Goal: Find specific page/section: Find specific page/section

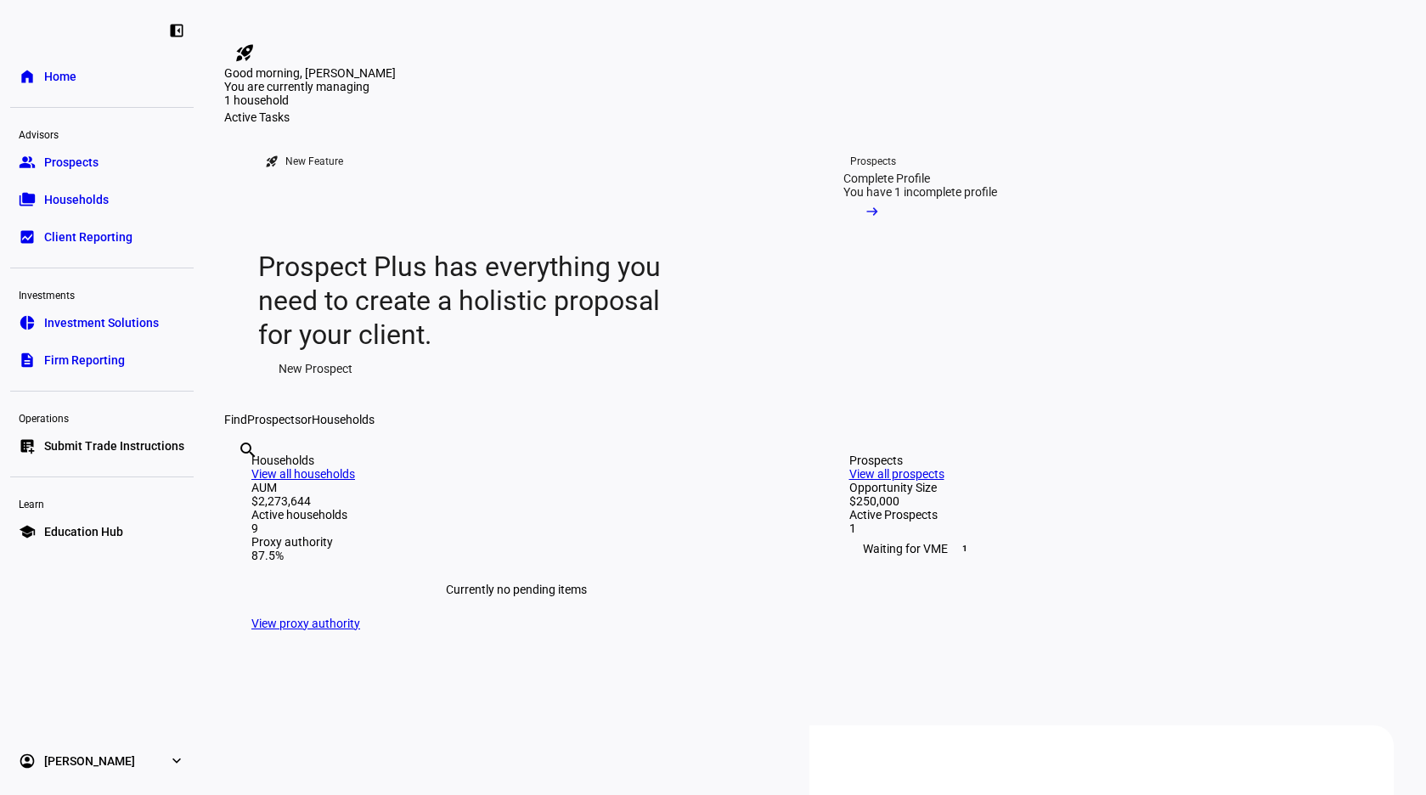
click at [97, 171] on link "group Prospects" at bounding box center [101, 162] width 183 height 34
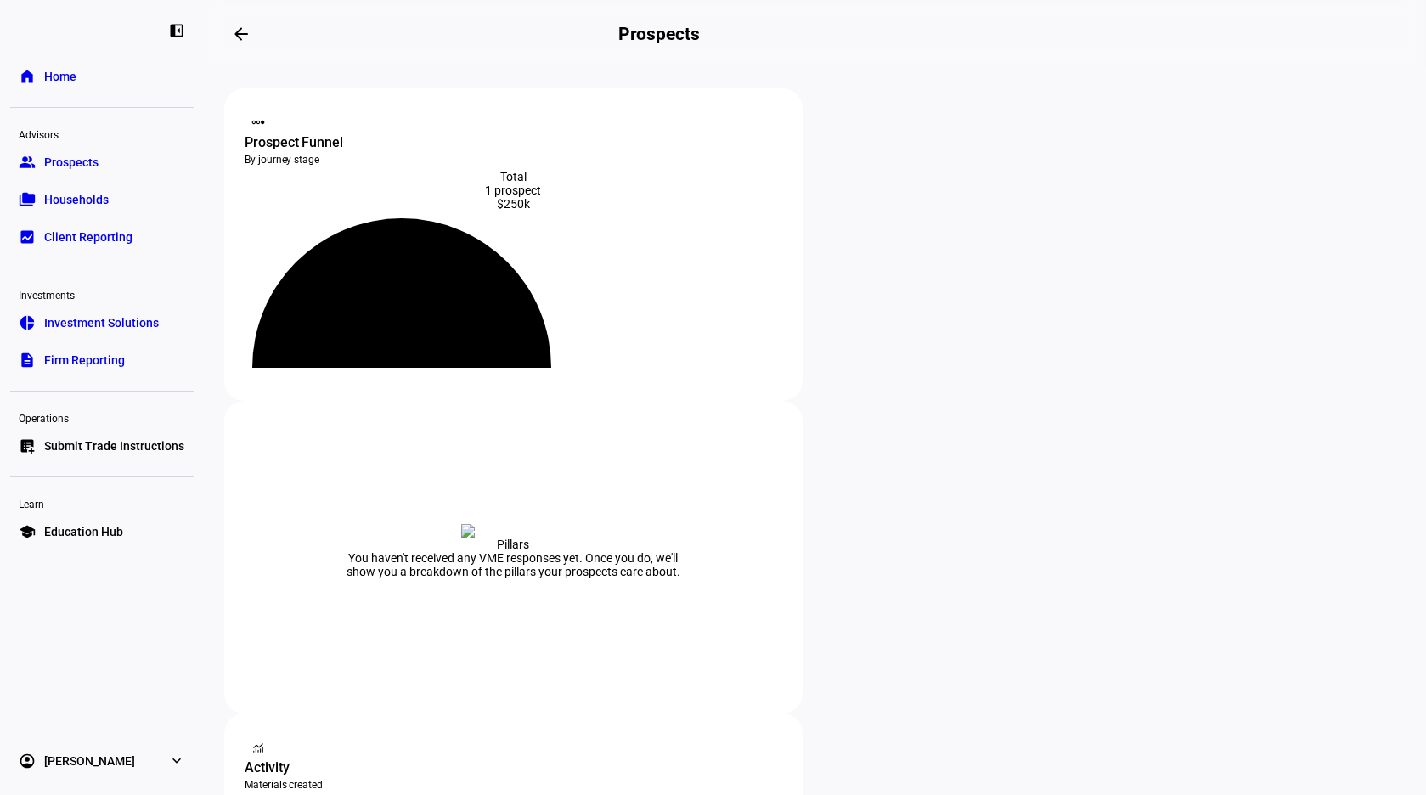
click at [114, 201] on link "folder_copy Households" at bounding box center [101, 200] width 183 height 34
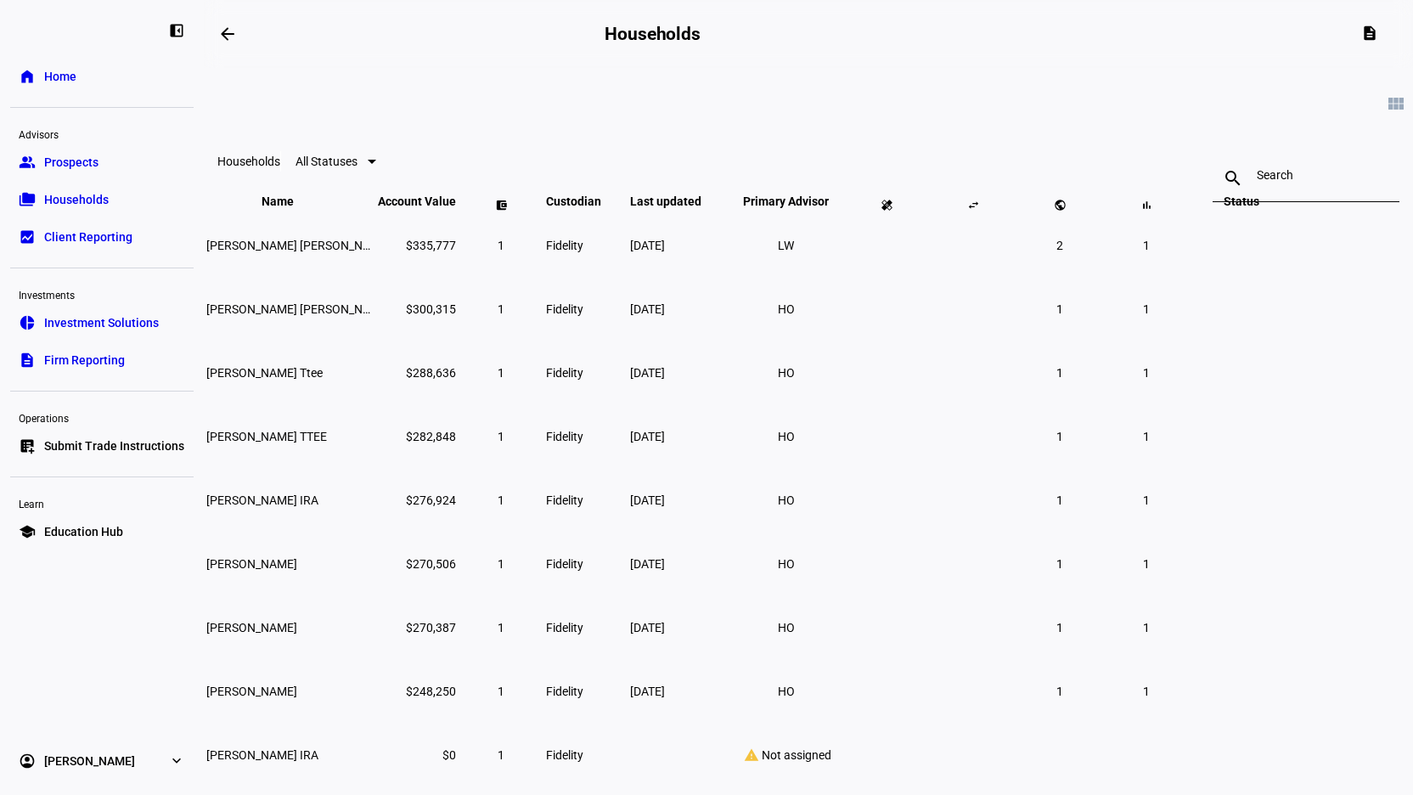
click at [47, 155] on span "Prospects" at bounding box center [71, 162] width 54 height 17
